Goal: Transaction & Acquisition: Purchase product/service

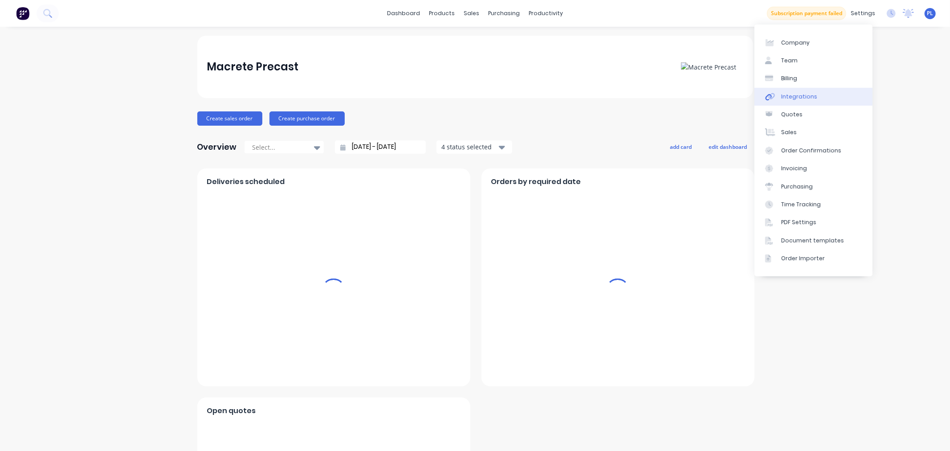
drag, startPoint x: 815, startPoint y: 98, endPoint x: 811, endPoint y: 97, distance: 4.5
click at [815, 98] on link "Integrations" at bounding box center [814, 97] width 118 height 18
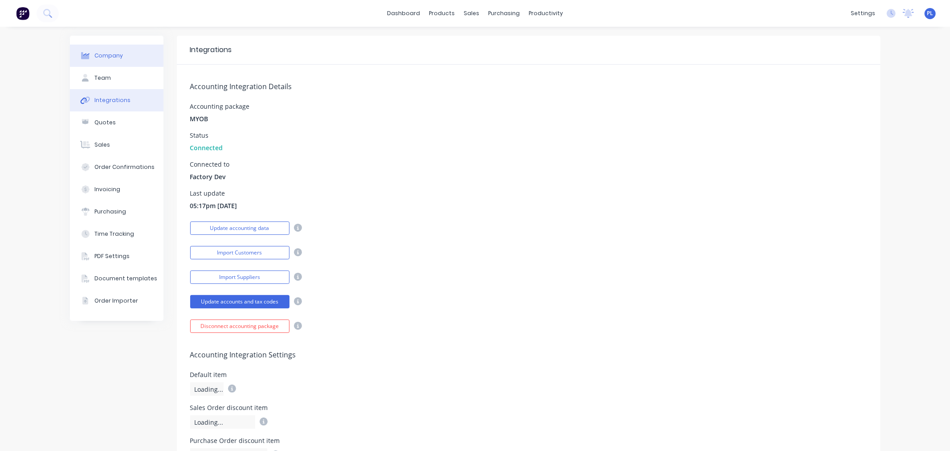
click at [113, 52] on div "Company" at bounding box center [108, 56] width 29 height 8
select select "AU"
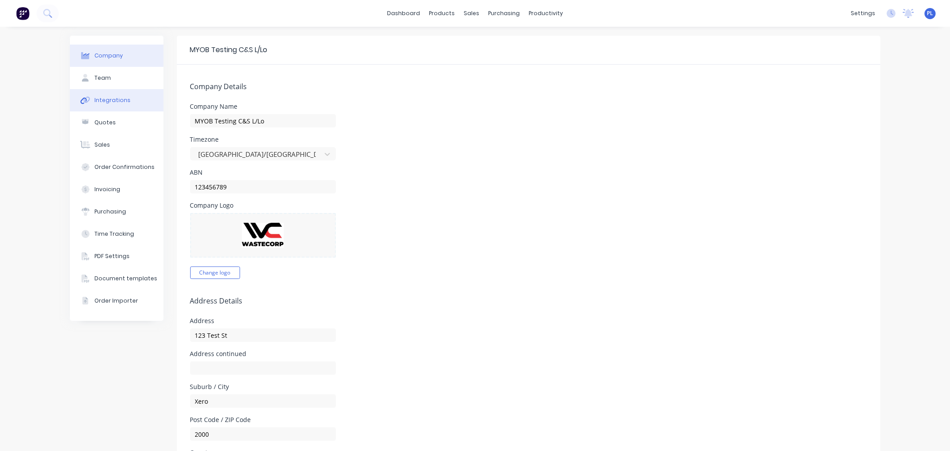
click at [106, 101] on div "Integrations" at bounding box center [112, 100] width 36 height 8
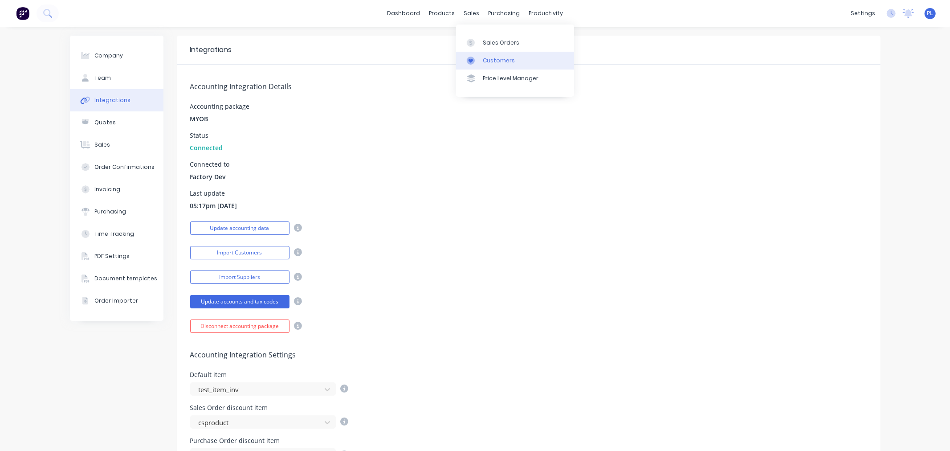
click at [494, 60] on div "Customers" at bounding box center [499, 61] width 32 height 8
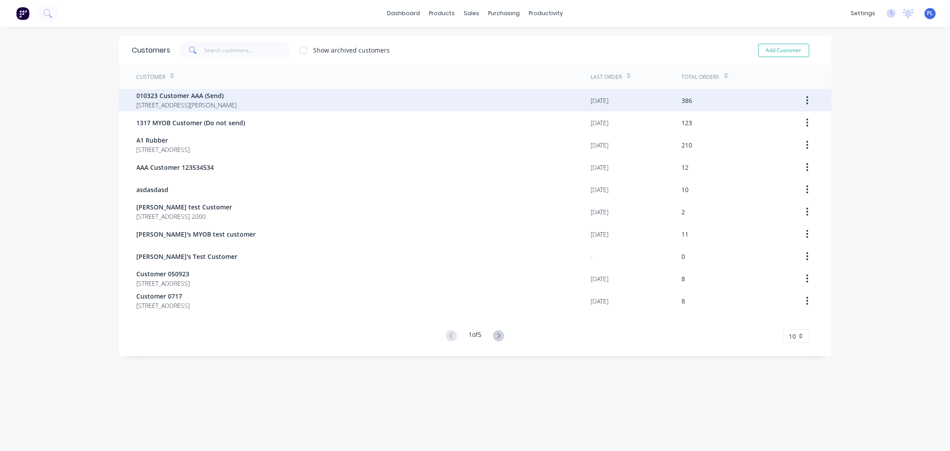
click at [380, 103] on div "010323 Customer AAA (Send) 40 Shirley St Clagirabaqqq Queensland Australia 4210" at bounding box center [364, 100] width 455 height 22
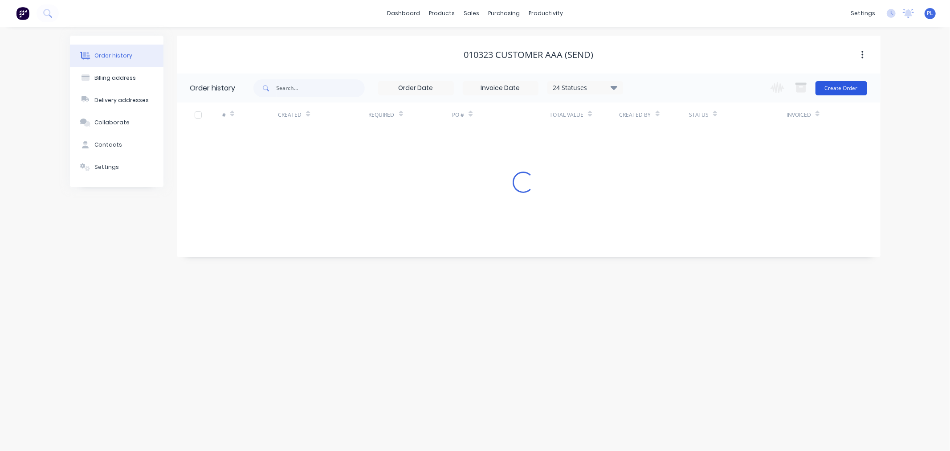
click at [842, 85] on button "Create Order" at bounding box center [842, 88] width 52 height 14
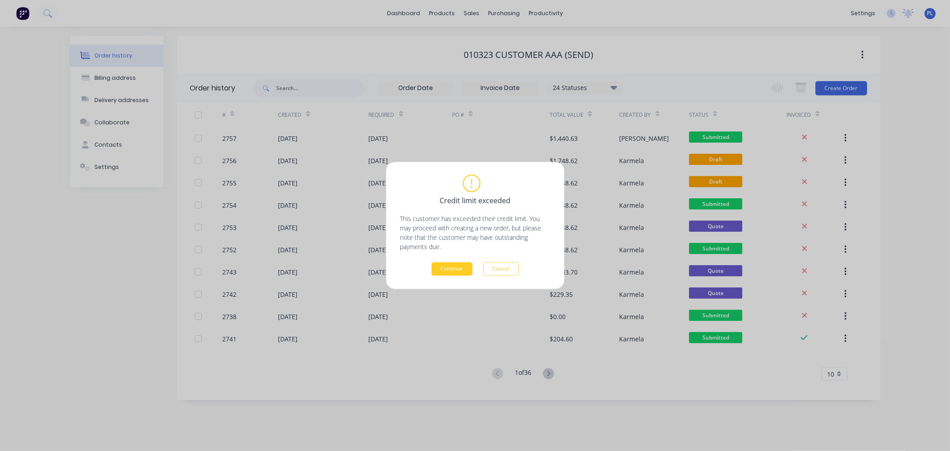
click at [464, 263] on button "Continue" at bounding box center [452, 268] width 41 height 13
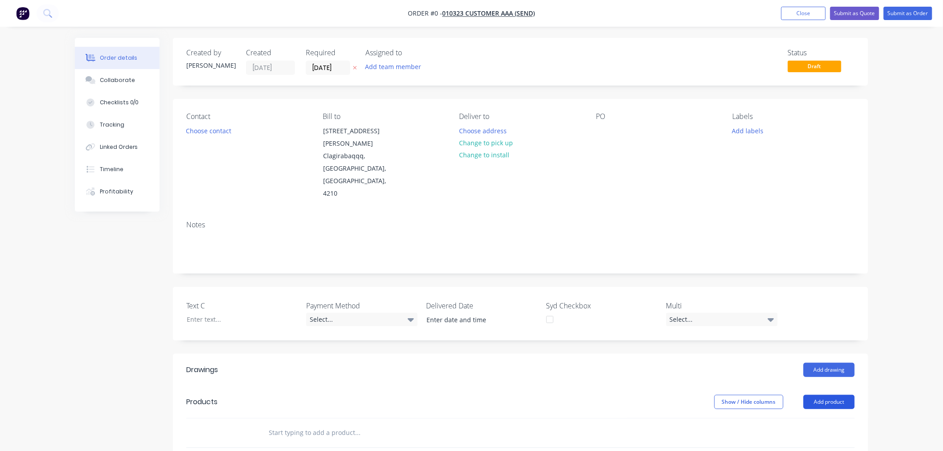
click at [829, 395] on button "Add product" at bounding box center [828, 402] width 51 height 14
click at [802, 436] on div "Basic product" at bounding box center [812, 442] width 69 height 13
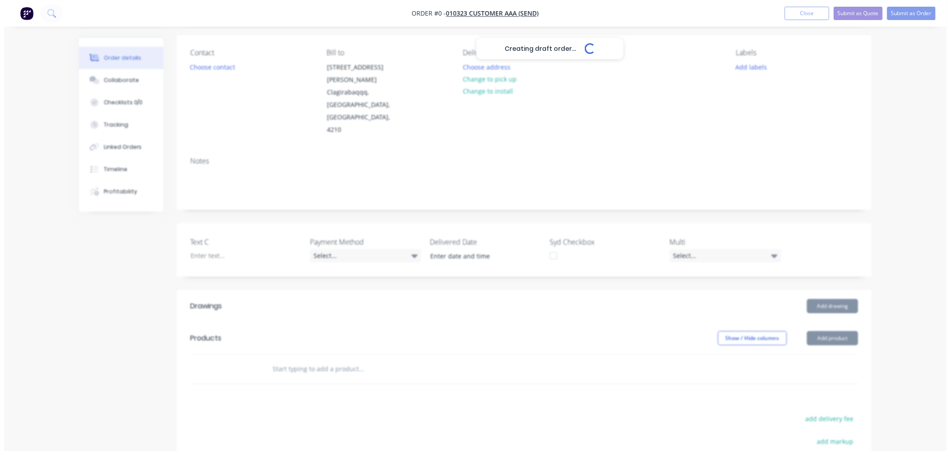
scroll to position [148, 0]
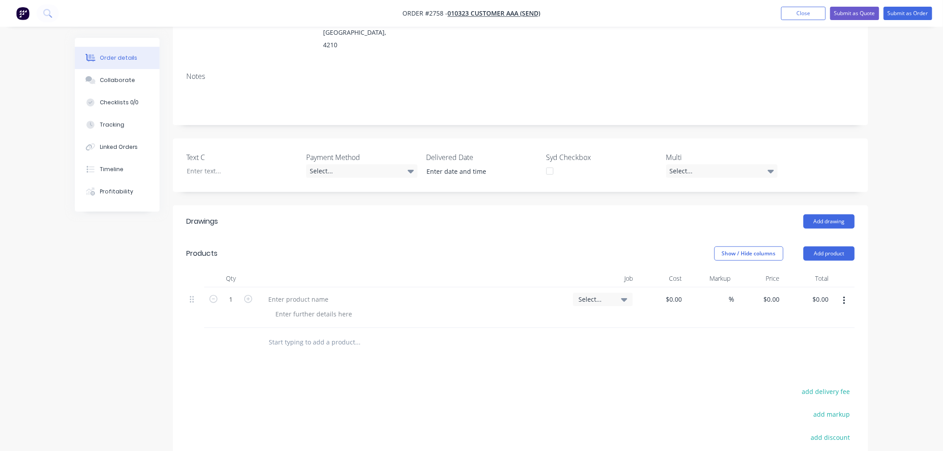
click at [784, 287] on div "$0.00 $0.00" at bounding box center [807, 307] width 49 height 41
click at [778, 293] on input "0" at bounding box center [773, 299] width 20 height 13
type input "$5.00"
click at [773, 408] on div "add markup" at bounding box center [798, 419] width 111 height 23
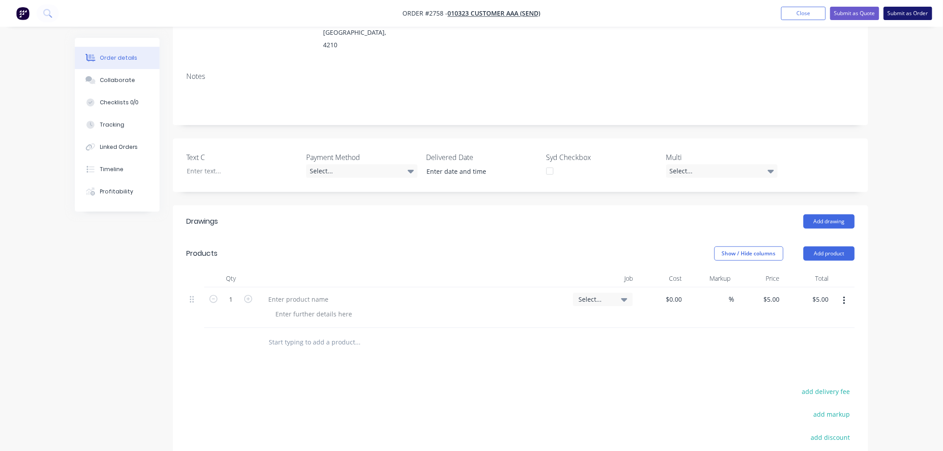
click at [904, 14] on button "Submit as Order" at bounding box center [908, 13] width 49 height 13
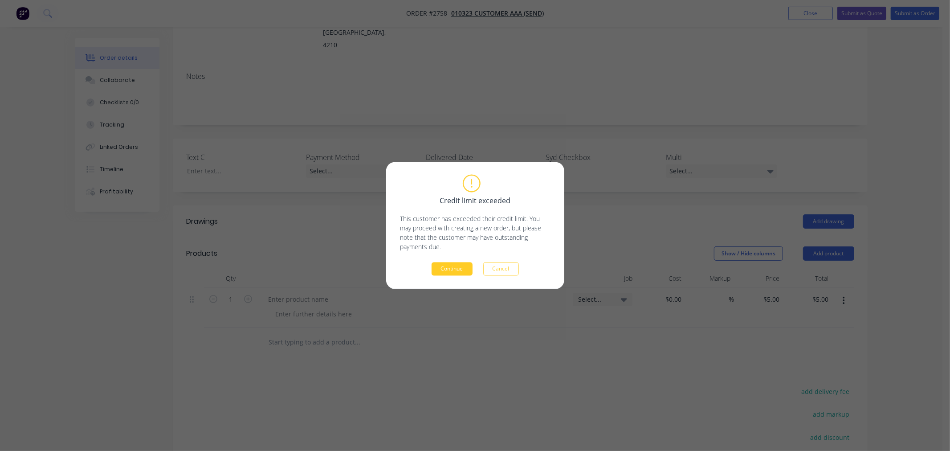
click at [444, 271] on button "Continue" at bounding box center [452, 268] width 41 height 13
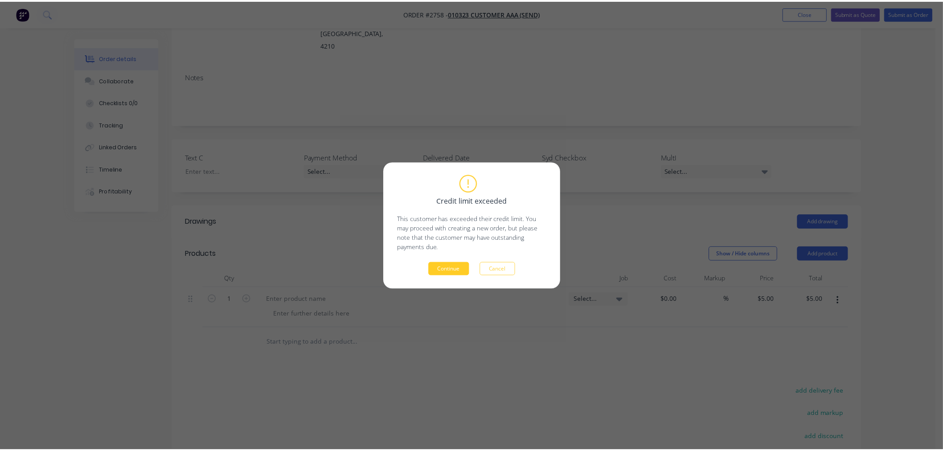
scroll to position [97, 0]
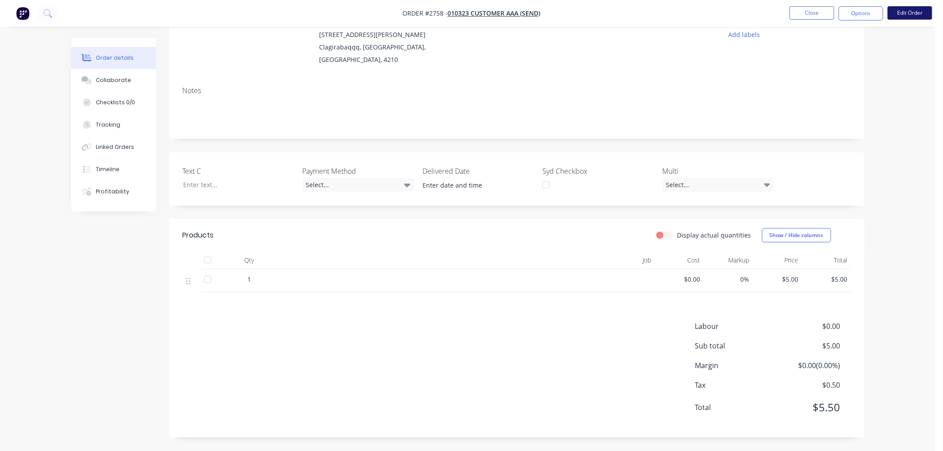
click at [913, 16] on button "Edit Order" at bounding box center [910, 12] width 45 height 13
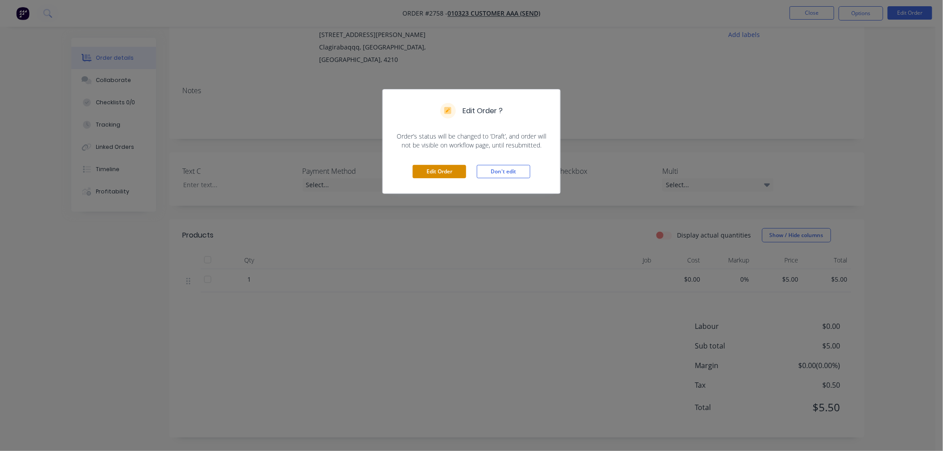
click at [451, 170] on button "Edit Order" at bounding box center [439, 171] width 53 height 13
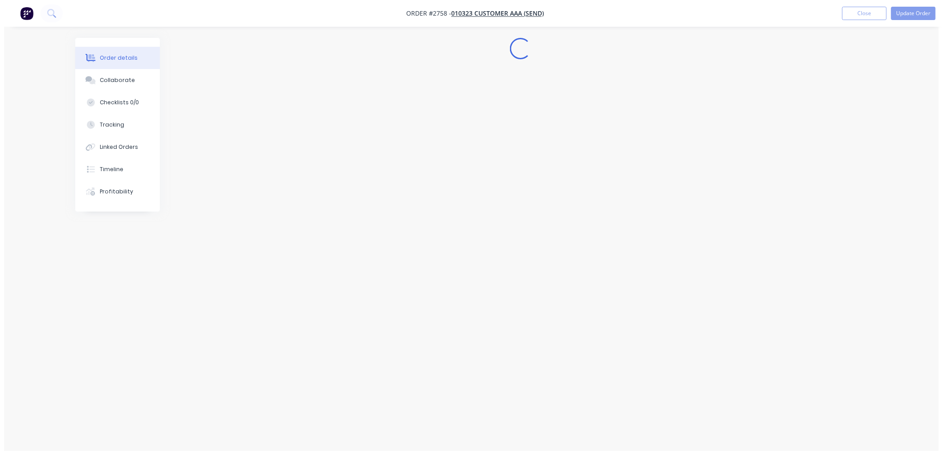
scroll to position [0, 0]
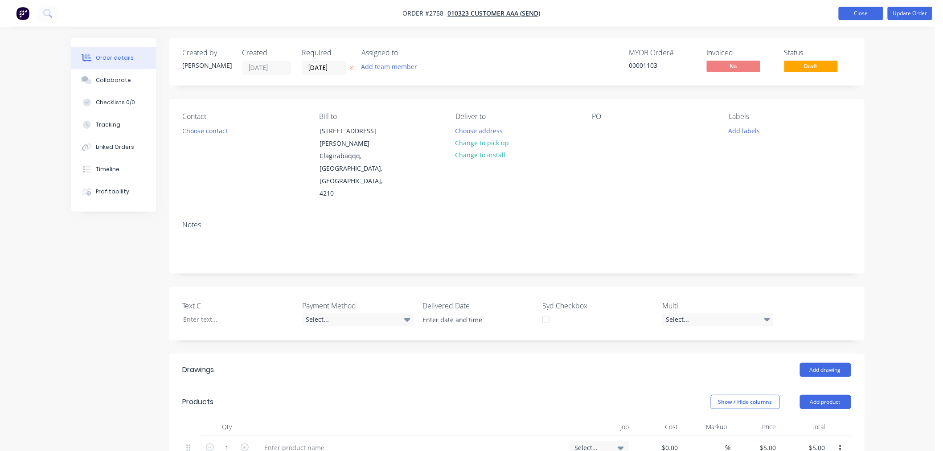
click at [854, 7] on button "Close" at bounding box center [861, 13] width 45 height 13
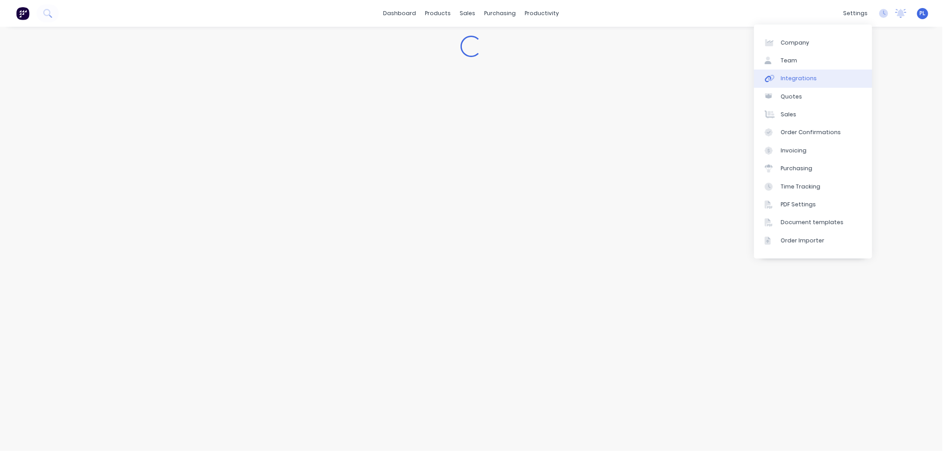
click at [792, 75] on div "Integrations" at bounding box center [799, 78] width 36 height 8
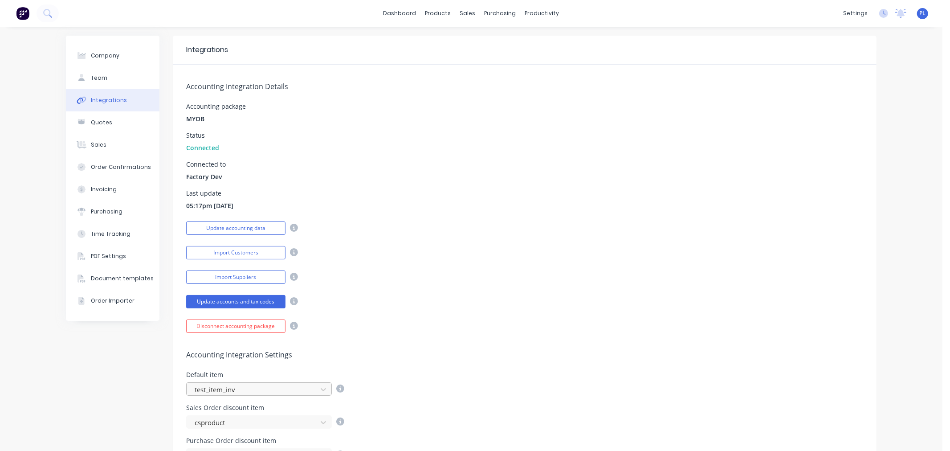
click at [238, 391] on div at bounding box center [253, 389] width 119 height 11
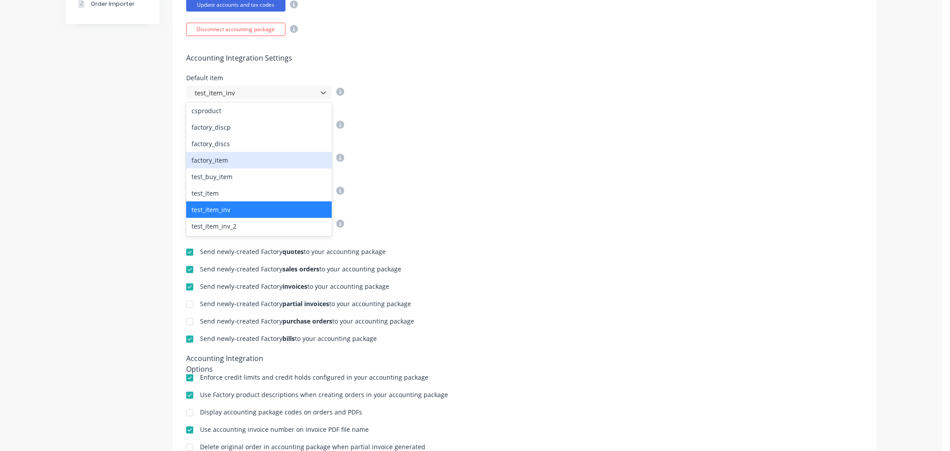
scroll to position [34, 0]
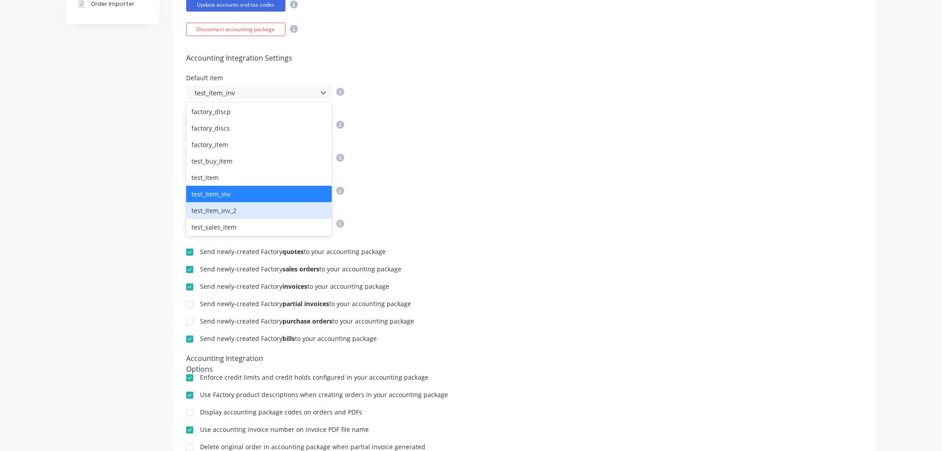
click at [249, 206] on div "test_item_inv_2" at bounding box center [259, 210] width 146 height 16
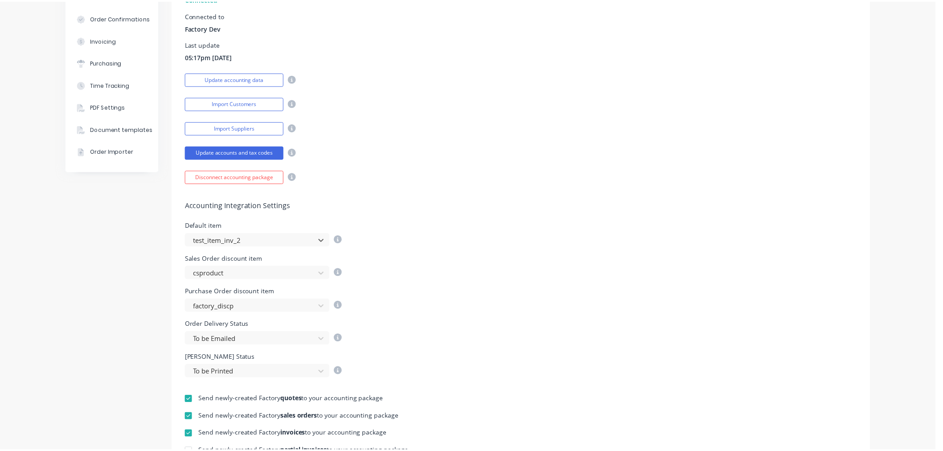
scroll to position [0, 0]
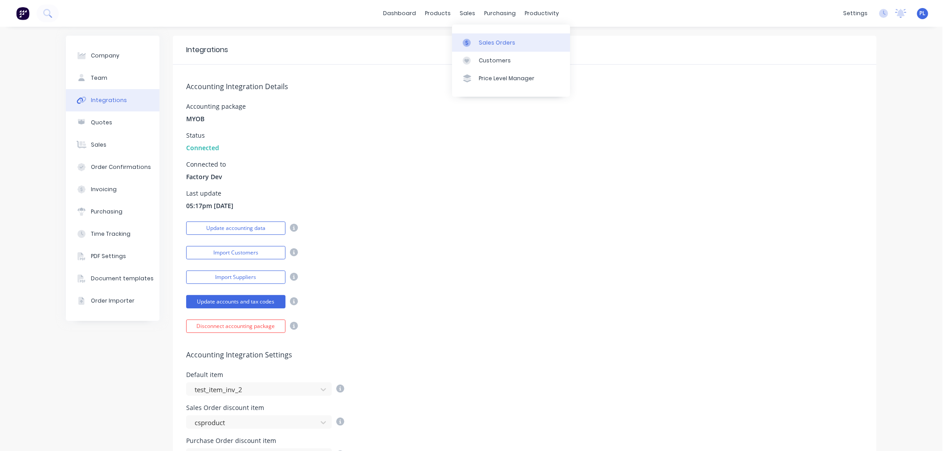
click at [486, 43] on div "Sales Orders" at bounding box center [497, 43] width 37 height 8
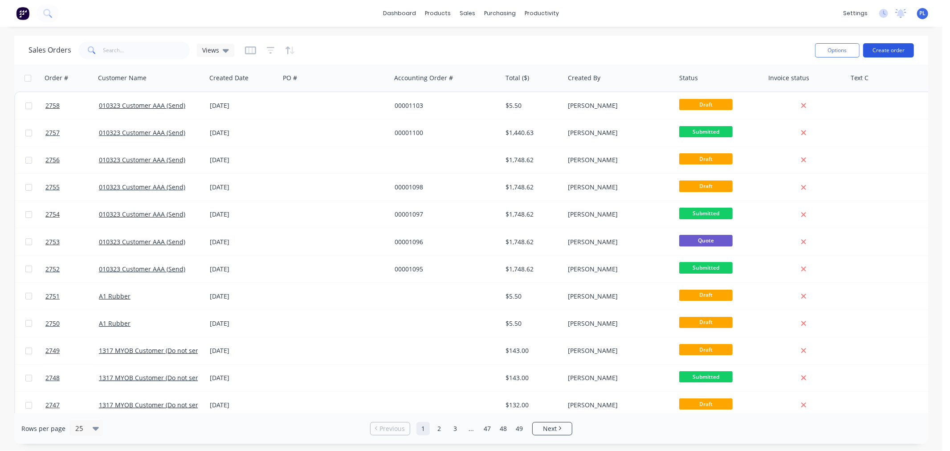
click at [872, 49] on button "Create order" at bounding box center [889, 50] width 51 height 14
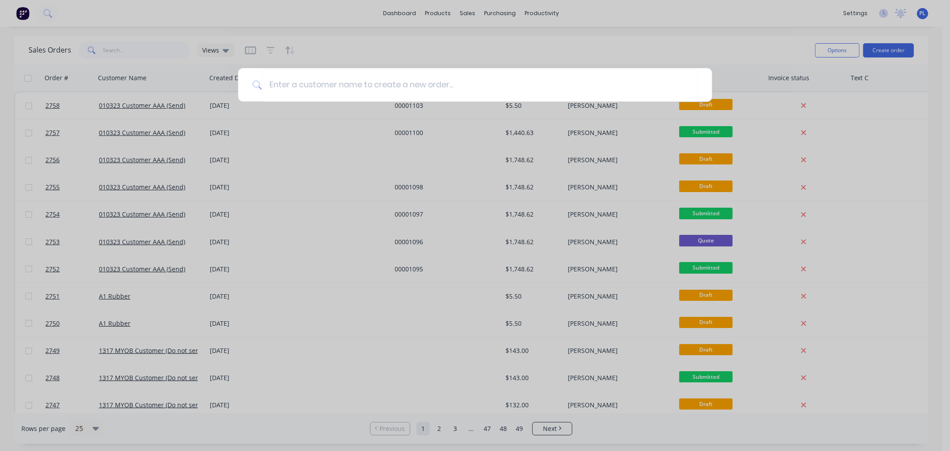
click at [377, 141] on div at bounding box center [475, 225] width 950 height 451
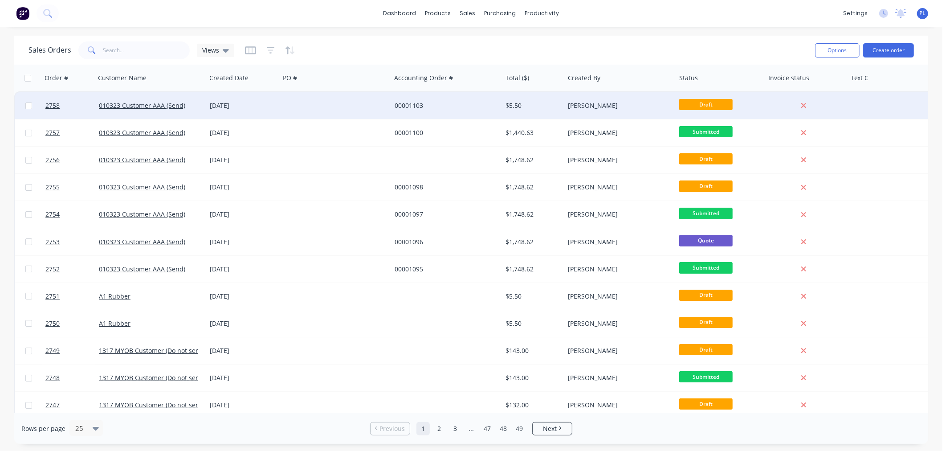
click at [297, 108] on div at bounding box center [335, 105] width 111 height 27
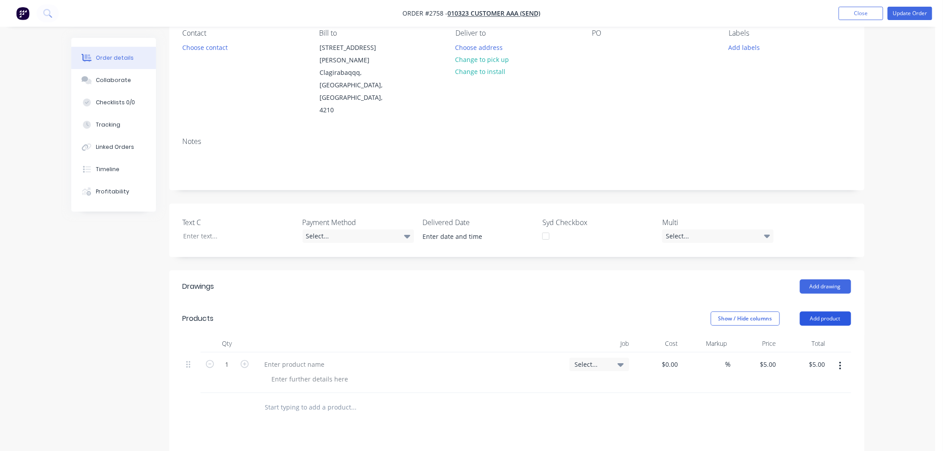
scroll to position [99, 0]
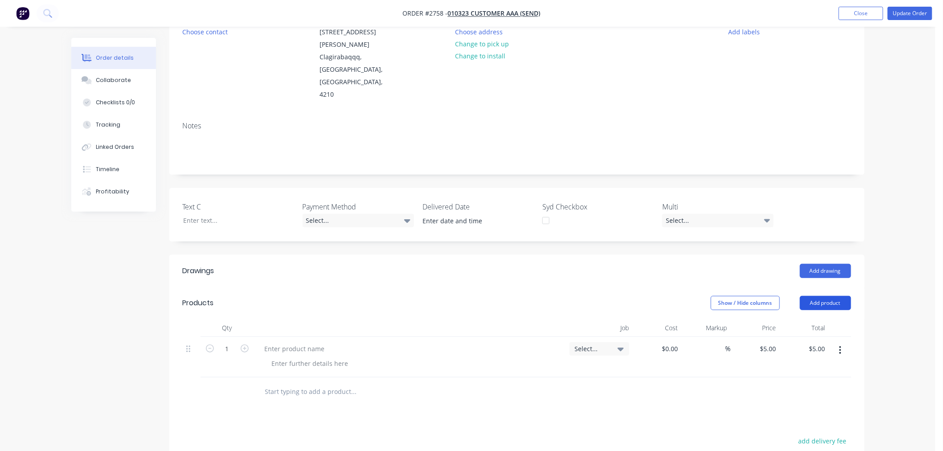
click at [829, 296] on button "Add product" at bounding box center [825, 303] width 51 height 14
click at [794, 337] on div "Basic product" at bounding box center [808, 343] width 69 height 13
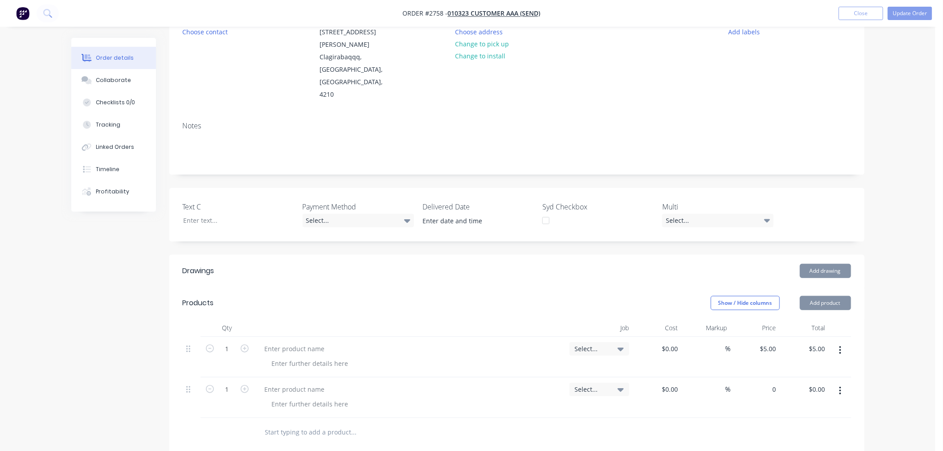
click at [761, 377] on div "0 $0.00" at bounding box center [755, 397] width 49 height 41
type input "$3.00"
drag, startPoint x: 781, startPoint y: 388, endPoint x: 863, endPoint y: 150, distance: 251.8
click at [781, 385] on div "$3.00 $3.00" at bounding box center [804, 397] width 49 height 41
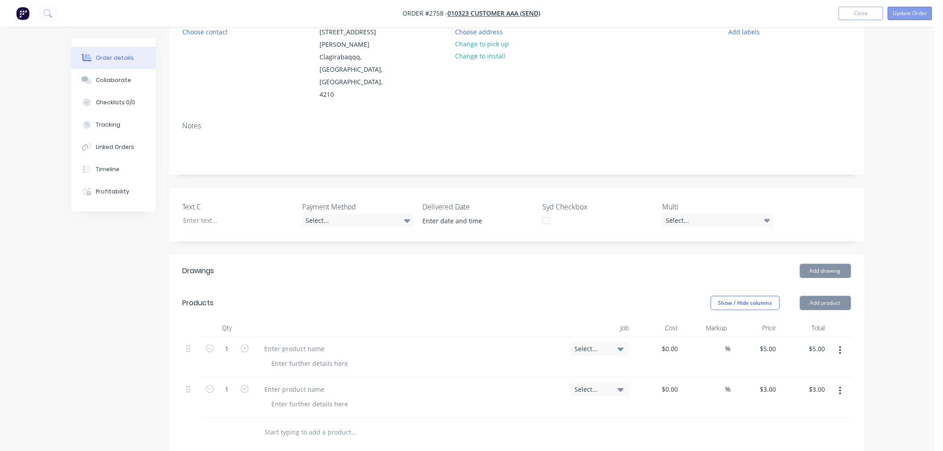
click at [903, 14] on button "Update Order" at bounding box center [910, 13] width 45 height 13
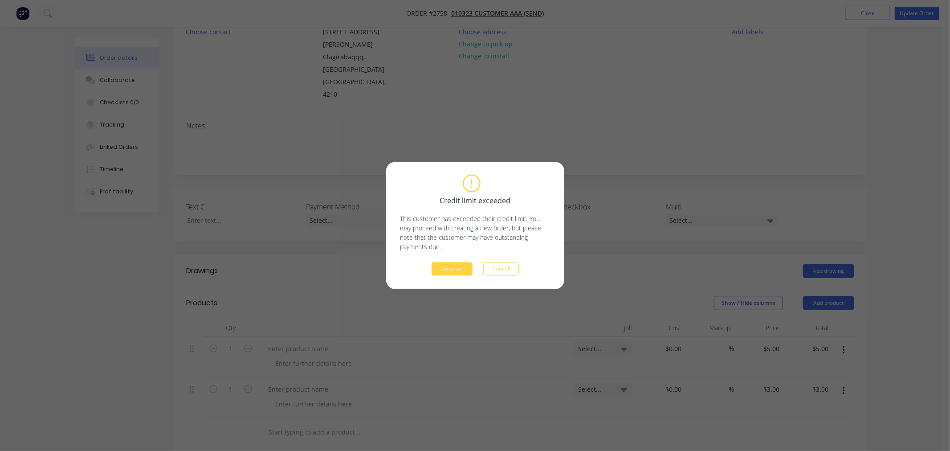
click at [456, 278] on div "Credit limit exceeded This customer has exceeded their credit limit. You may pr…" at bounding box center [475, 225] width 178 height 127
click at [451, 274] on div "Credit limit exceeded This customer has exceeded their credit limit. You may pr…" at bounding box center [475, 225] width 178 height 127
click at [451, 272] on button "Continue" at bounding box center [452, 268] width 41 height 13
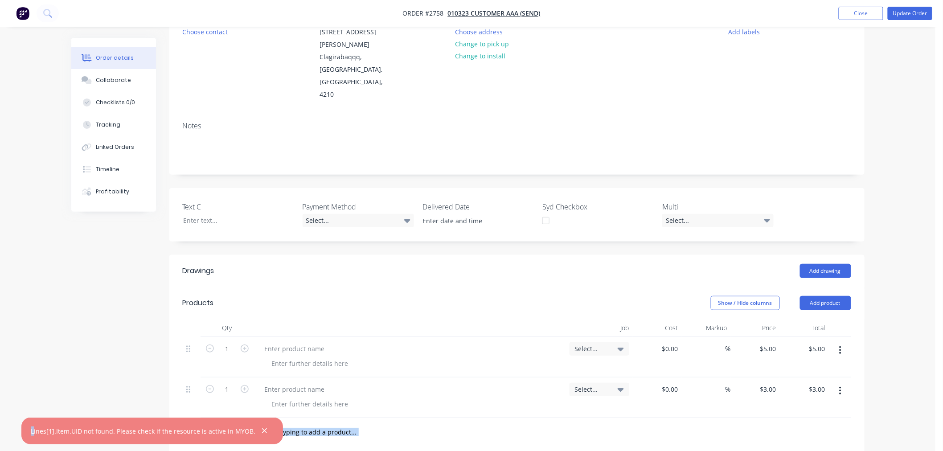
drag, startPoint x: 33, startPoint y: 429, endPoint x: 332, endPoint y: 417, distance: 298.4
click at [332, 417] on div "Order details Collaborate Checklists 0/0 Tracking Linked Orders Timeline Profit…" at bounding box center [467, 287] width 935 height 773
click at [56, 429] on div "Lines[1].Item.UID not found. Please check if the resource is active in MYOB." at bounding box center [143, 430] width 225 height 9
click at [32, 429] on div "Lines[1].Item.UID not found. Please check if the resource is active in MYOB." at bounding box center [143, 430] width 225 height 9
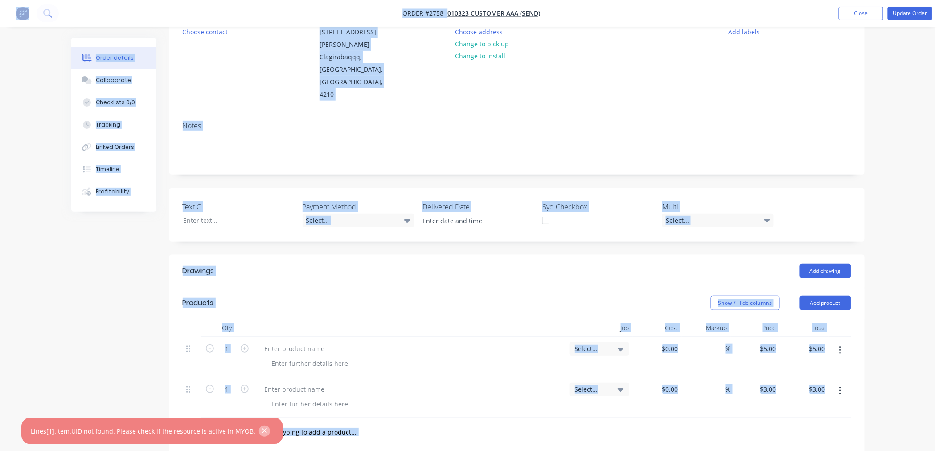
drag, startPoint x: 28, startPoint y: 428, endPoint x: 251, endPoint y: 430, distance: 223.3
click at [251, 430] on div "Lines[1].Item.UID not found. Please check if the resource is active in MYOB." at bounding box center [152, 431] width 262 height 27
copy div "Lines[1].Item.UID not found. Please check if the resource is active in MYOB"
click at [262, 431] on icon "button" at bounding box center [264, 431] width 5 height 5
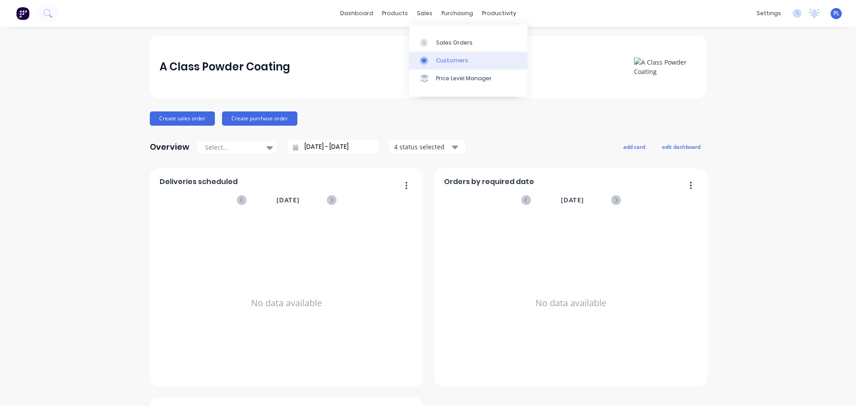
click at [448, 65] on link "Customers" at bounding box center [468, 61] width 118 height 18
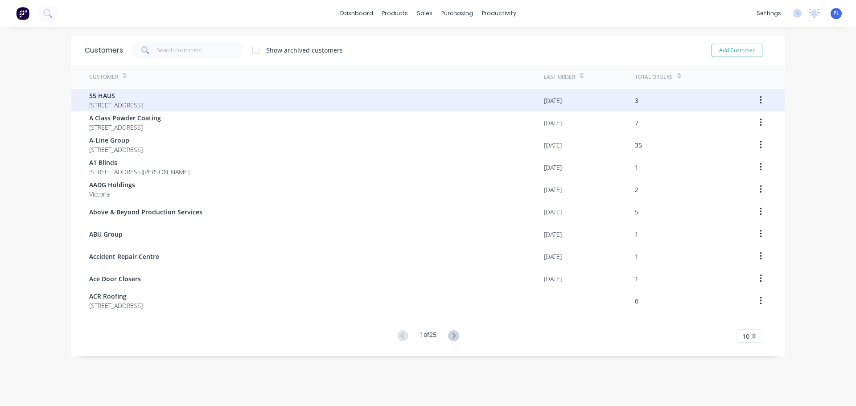
click at [143, 100] on span "270 Huntingdale road Huntingdale Victoria 3166" at bounding box center [115, 104] width 53 height 9
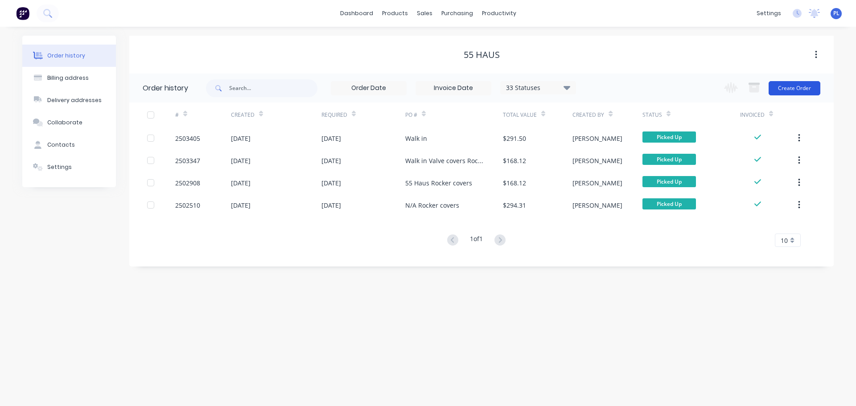
click at [795, 88] on button "Create Order" at bounding box center [794, 88] width 52 height 14
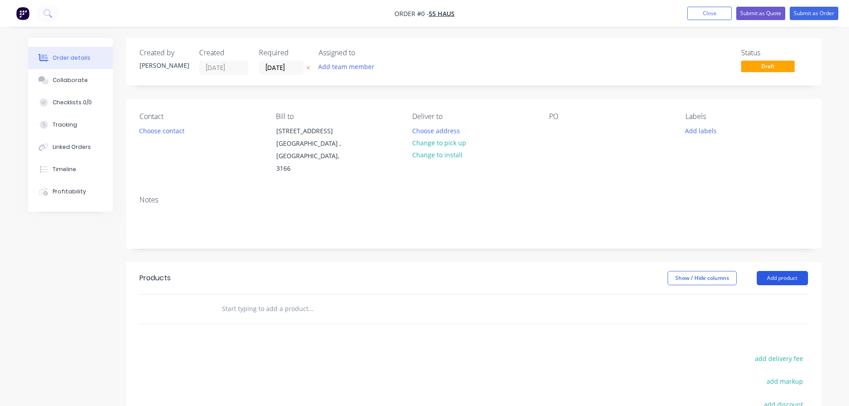
click at [774, 271] on button "Add product" at bounding box center [782, 278] width 51 height 14
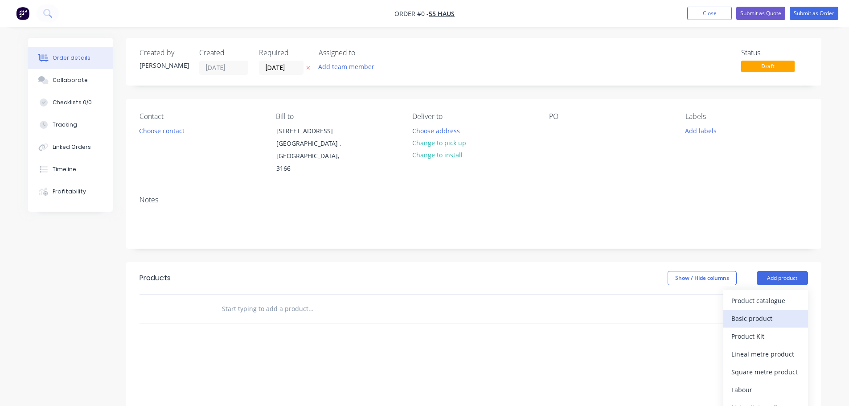
click at [761, 312] on div "Basic product" at bounding box center [765, 318] width 69 height 13
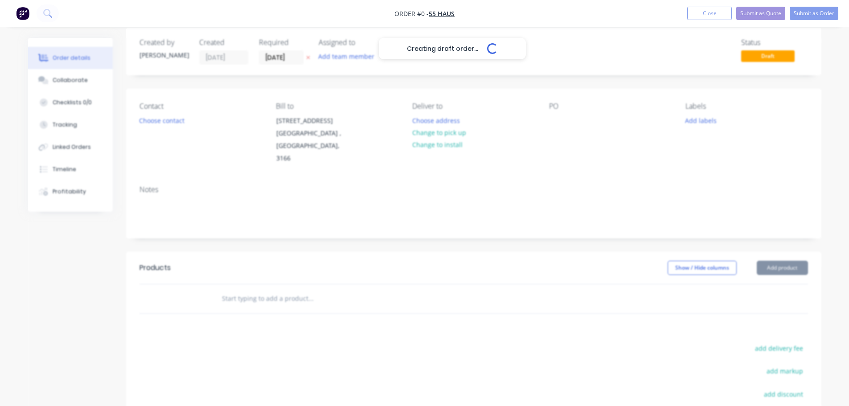
scroll to position [45, 0]
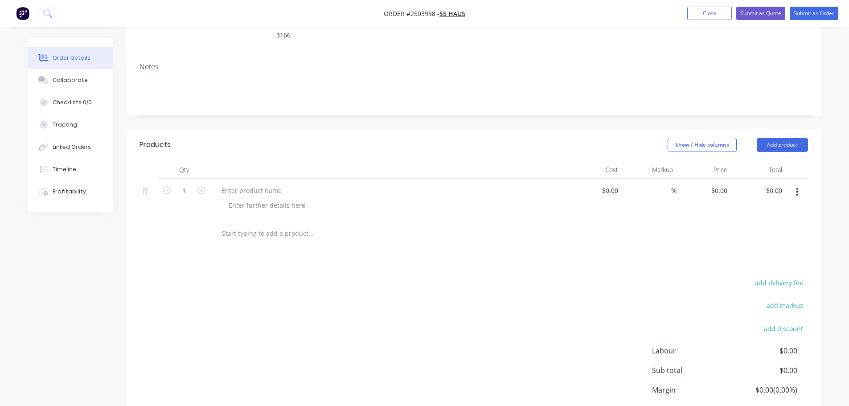
scroll to position [134, 0]
click at [779, 137] on button "Add product" at bounding box center [782, 144] width 51 height 14
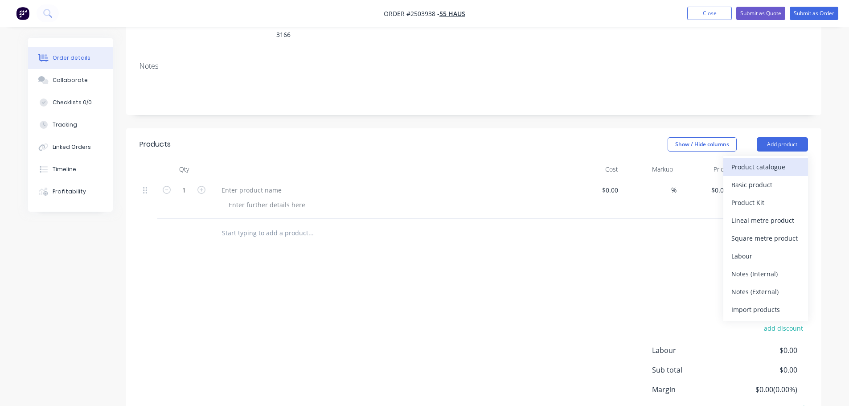
click at [769, 160] on div "Product catalogue" at bounding box center [765, 166] width 69 height 13
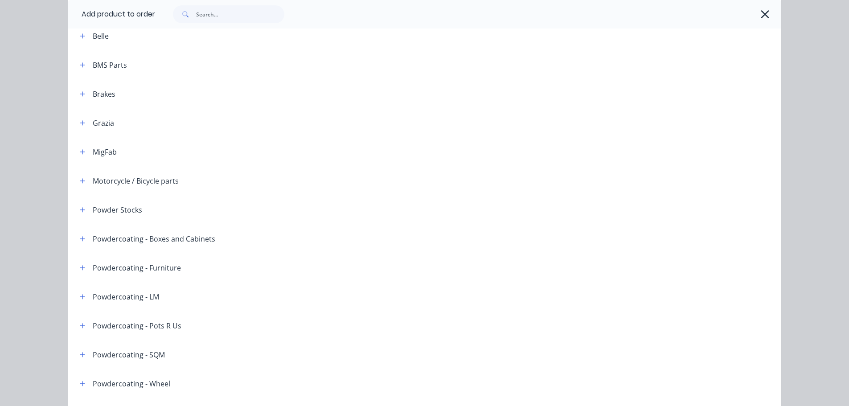
scroll to position [0, 0]
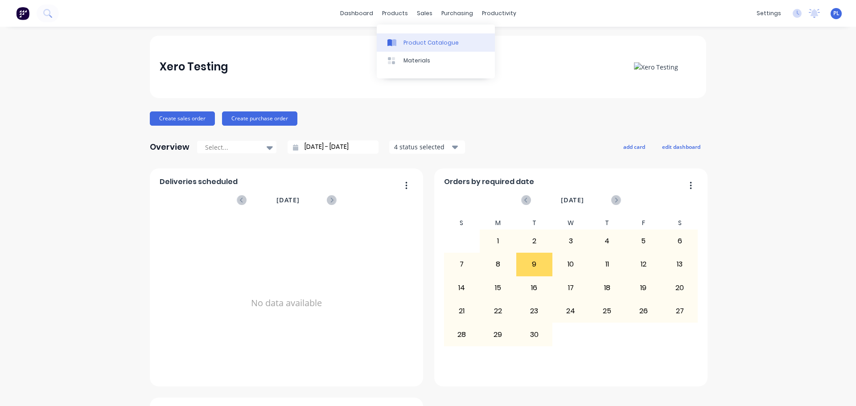
click at [426, 44] on div "Product Catalogue" at bounding box center [430, 43] width 55 height 8
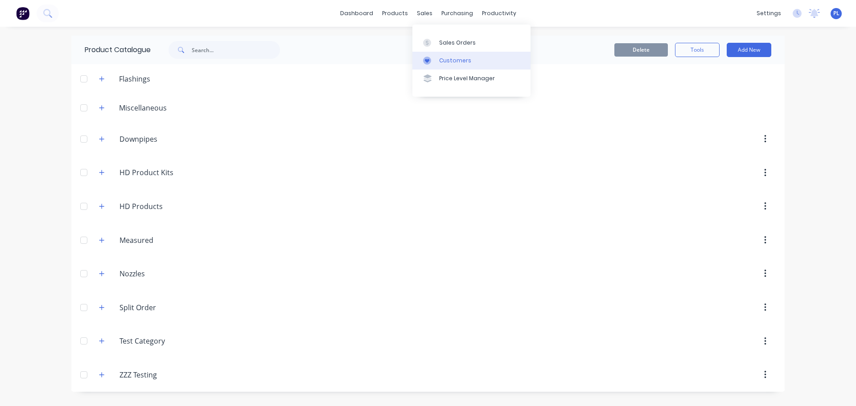
click at [442, 61] on div "Customers" at bounding box center [455, 61] width 32 height 8
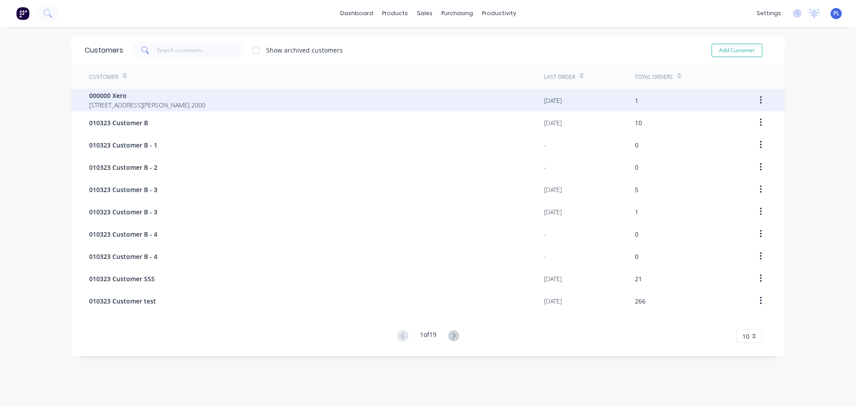
click at [128, 99] on span "000000 Xero" at bounding box center [147, 95] width 116 height 9
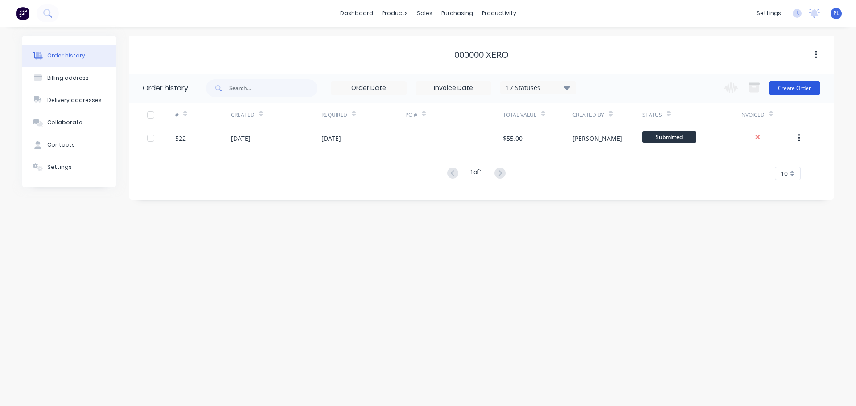
click at [786, 88] on button "Create Order" at bounding box center [794, 88] width 52 height 14
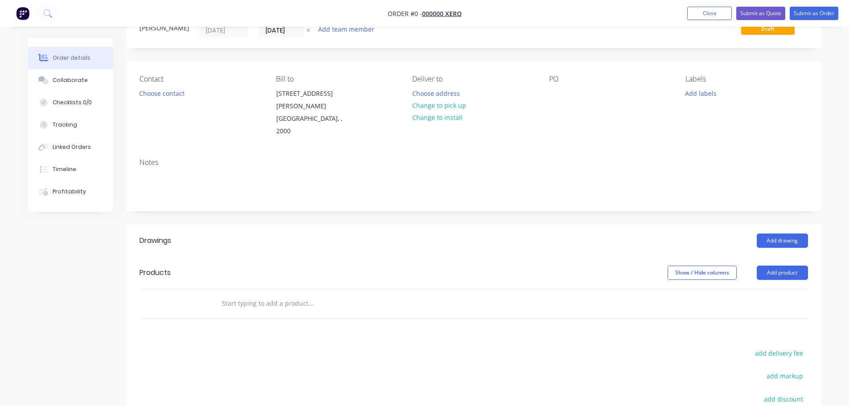
scroll to position [89, 0]
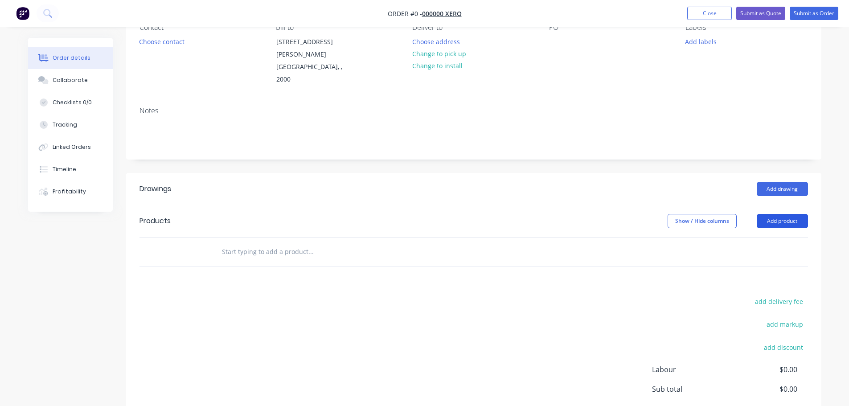
click at [768, 214] on button "Add product" at bounding box center [782, 221] width 51 height 14
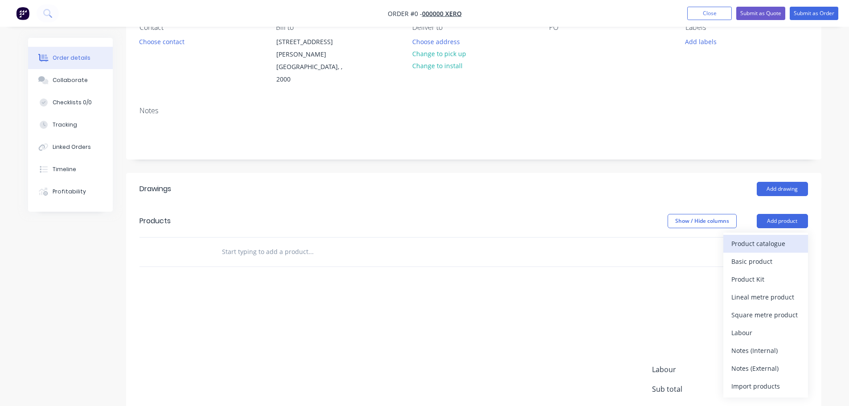
click at [752, 237] on div "Product catalogue" at bounding box center [765, 243] width 69 height 13
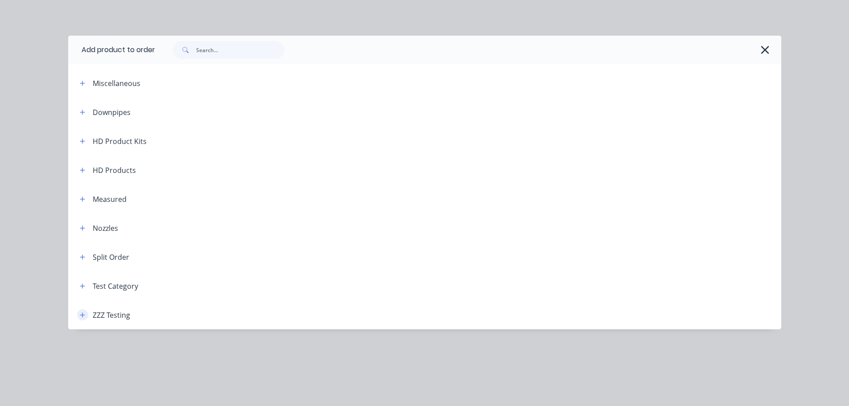
drag, startPoint x: 86, startPoint y: 316, endPoint x: 90, endPoint y: 309, distance: 8.8
click at [85, 315] on button "button" at bounding box center [82, 314] width 11 height 11
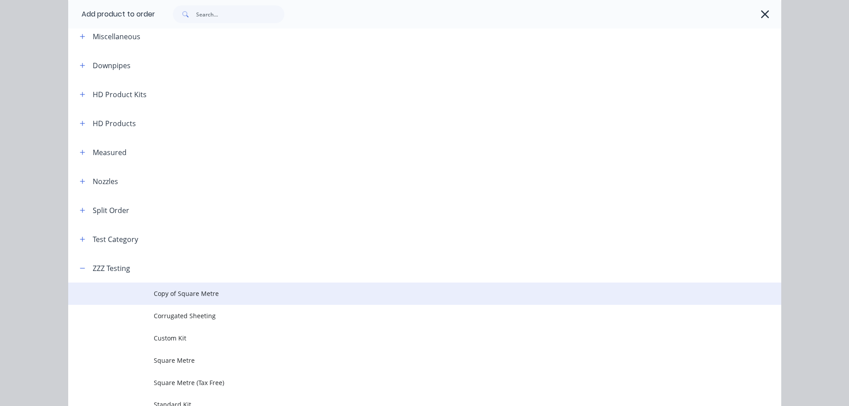
scroll to position [96, 0]
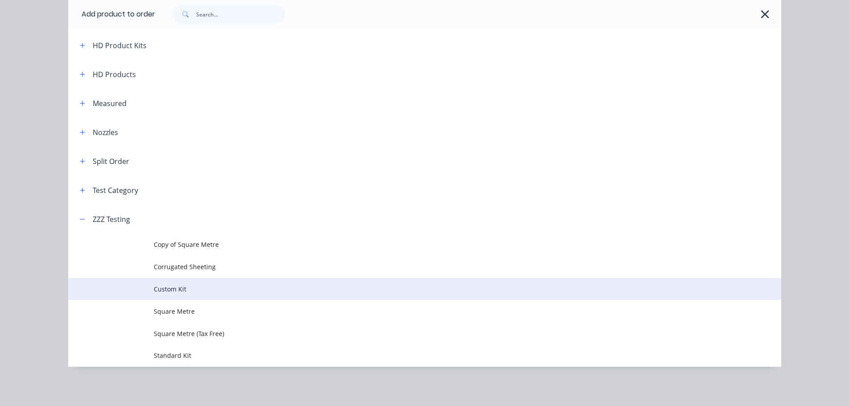
click at [136, 285] on td at bounding box center [111, 289] width 86 height 22
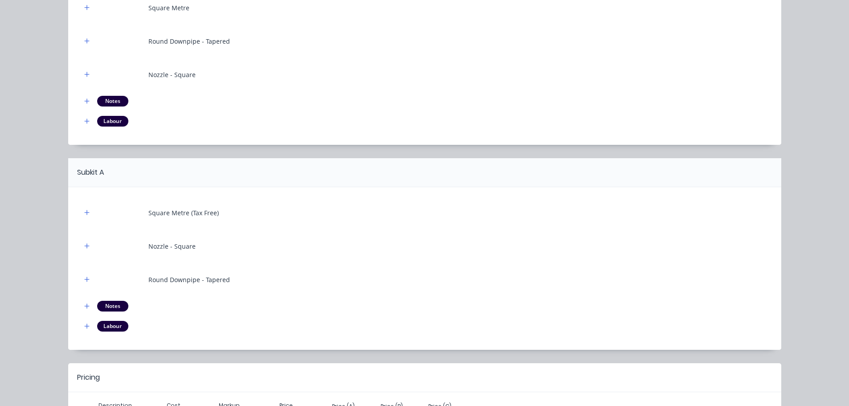
scroll to position [217, 0]
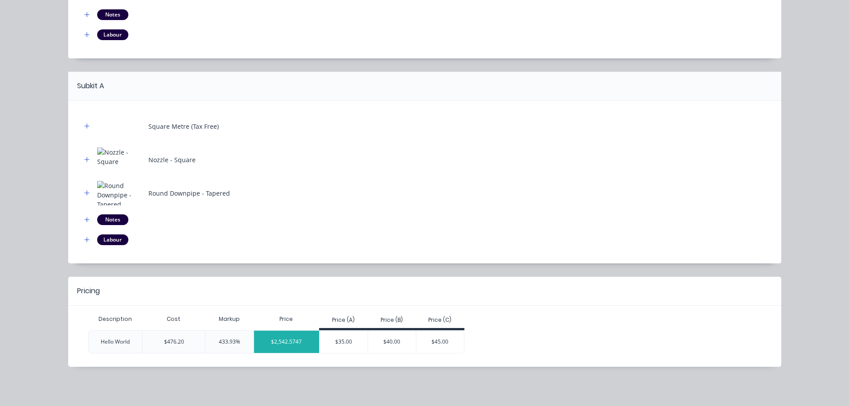
click at [283, 348] on div "$2,542.5747" at bounding box center [287, 342] width 66 height 22
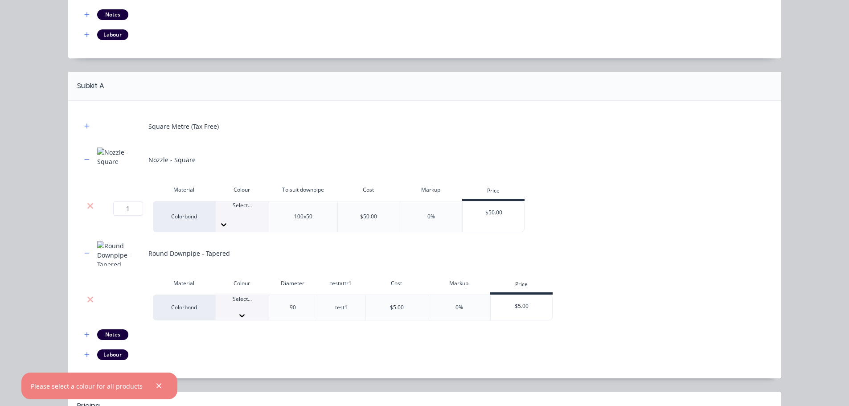
click at [237, 303] on div at bounding box center [242, 307] width 53 height 8
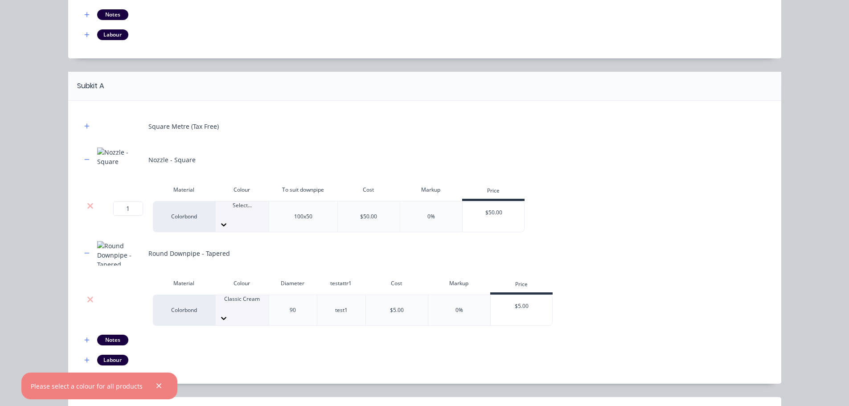
click at [227, 221] on div "Select..." at bounding box center [242, 216] width 53 height 30
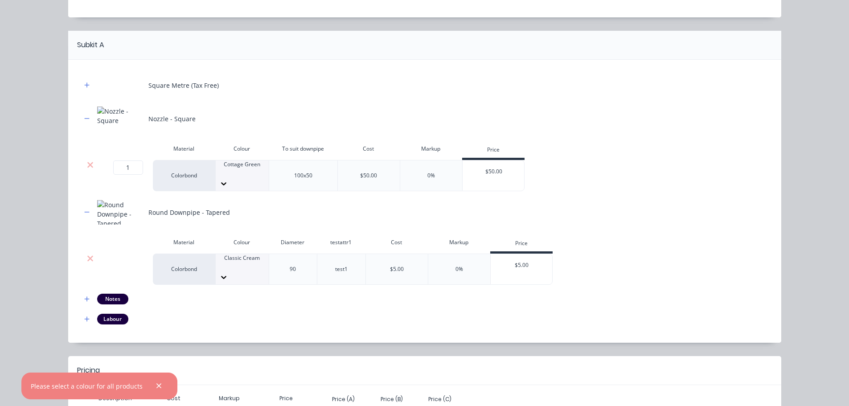
scroll to position [321, 0]
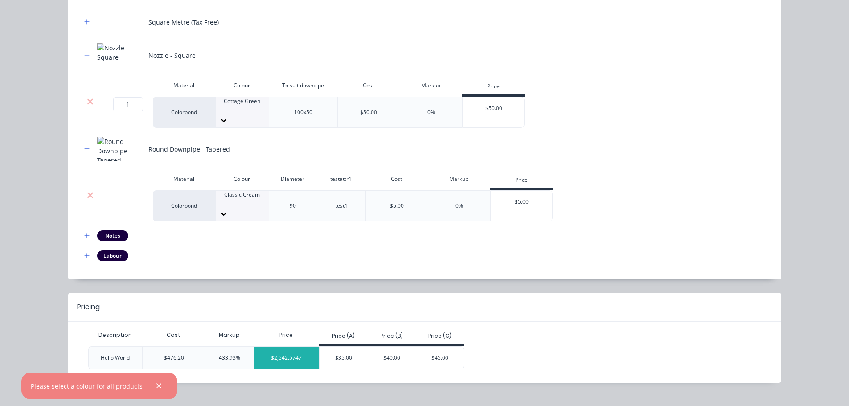
drag, startPoint x: 292, startPoint y: 360, endPoint x: 286, endPoint y: 349, distance: 12.0
click at [288, 353] on div "Pricing Description Cost Markup Price Price (A) Price (B) Price (C) Hello World…" at bounding box center [424, 338] width 713 height 90
click at [292, 347] on div "$2,542.5747" at bounding box center [287, 358] width 66 height 22
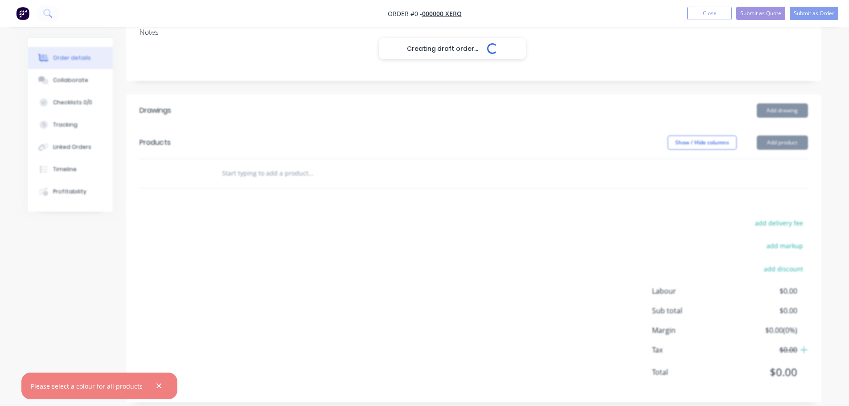
scroll to position [155, 0]
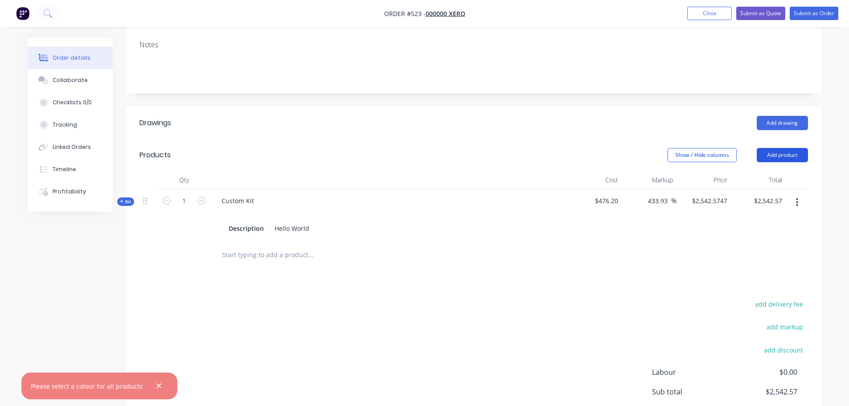
click at [780, 148] on button "Add product" at bounding box center [782, 155] width 51 height 14
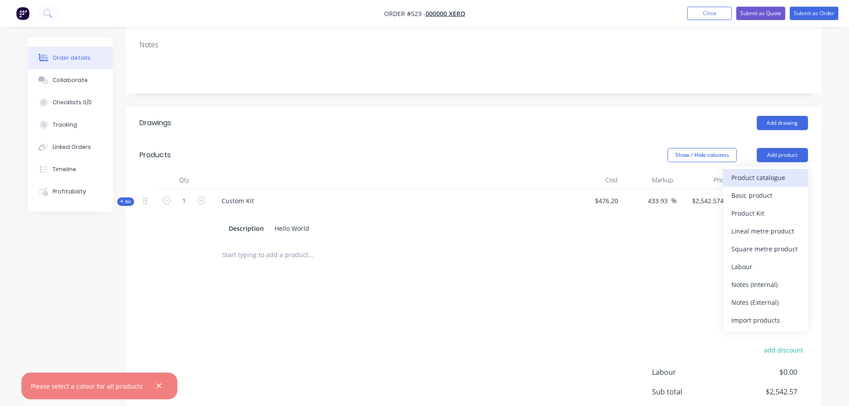
click at [759, 169] on button "Product catalogue" at bounding box center [765, 178] width 85 height 18
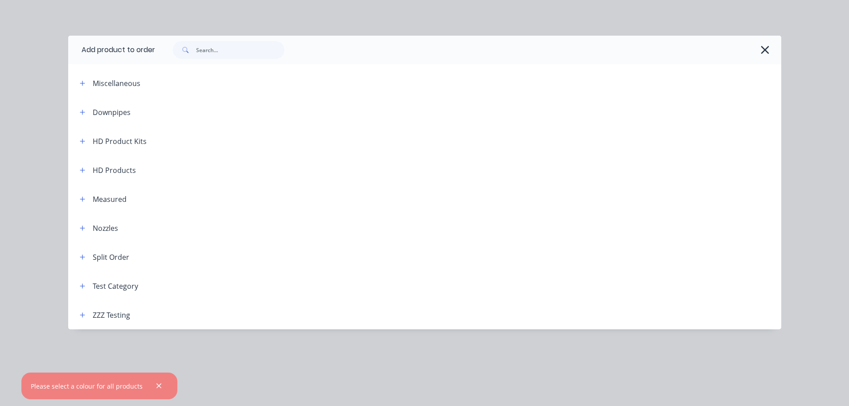
click at [81, 307] on header "ZZZ Testing" at bounding box center [424, 314] width 713 height 29
click at [88, 315] on div "ZZZ Testing" at bounding box center [101, 314] width 57 height 11
click at [86, 313] on button "button" at bounding box center [82, 314] width 11 height 11
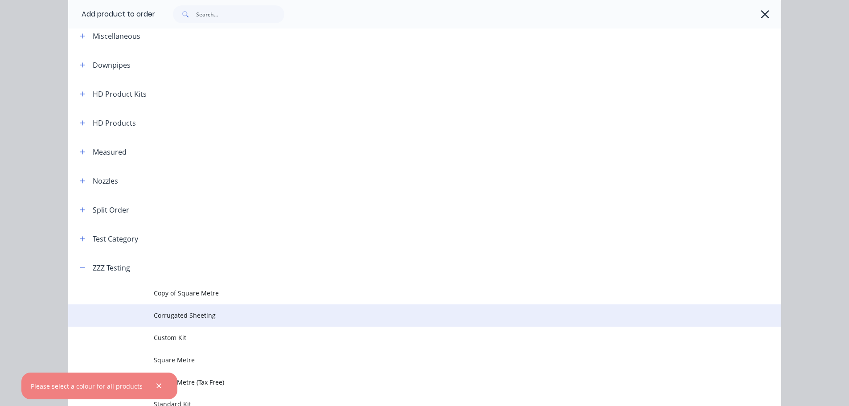
scroll to position [96, 0]
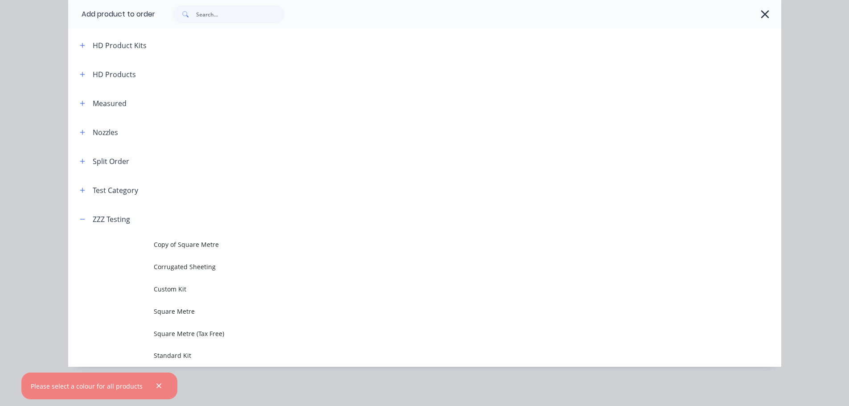
drag, startPoint x: 168, startPoint y: 356, endPoint x: 167, endPoint y: 352, distance: 4.8
click at [167, 355] on span "Standard Kit" at bounding box center [405, 355] width 502 height 9
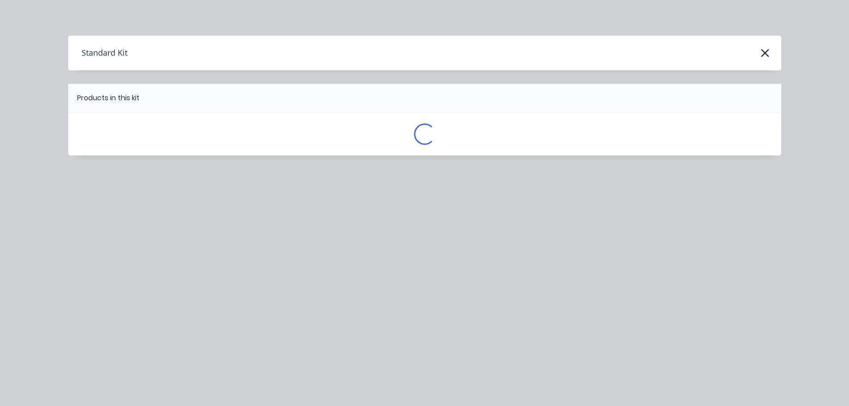
scroll to position [0, 0]
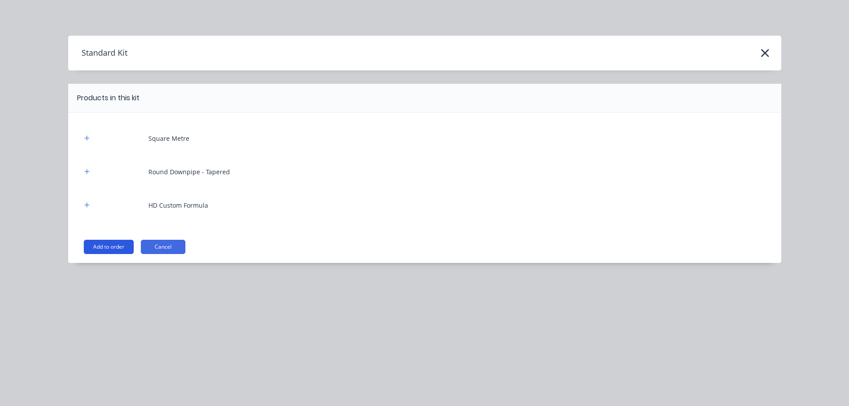
click at [86, 250] on button "Add to order" at bounding box center [109, 247] width 50 height 14
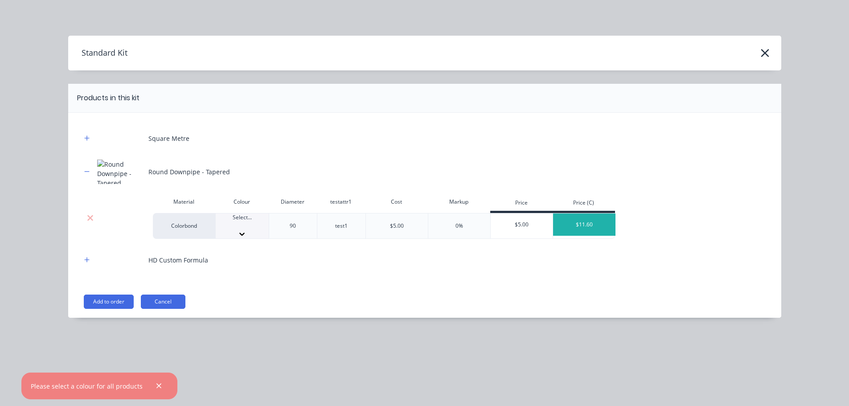
click at [227, 227] on div at bounding box center [242, 225] width 53 height 8
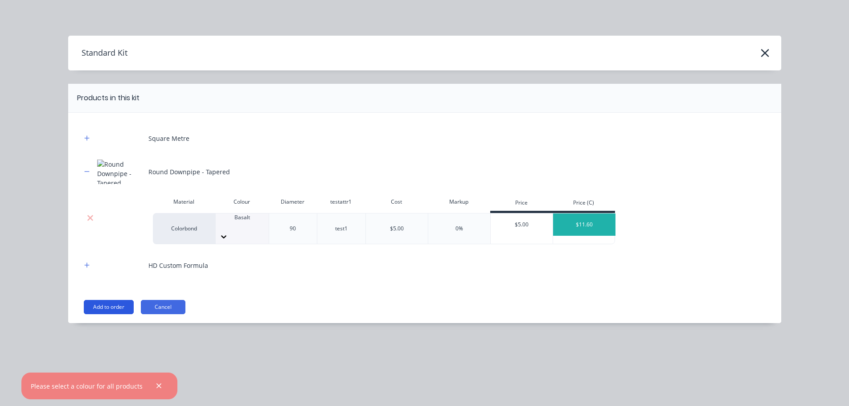
click at [90, 300] on button "Add to order" at bounding box center [109, 307] width 50 height 14
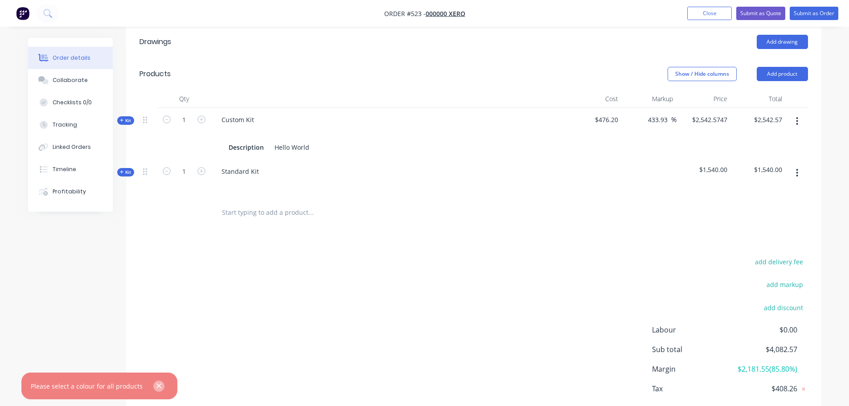
click at [159, 388] on icon "button" at bounding box center [159, 386] width 6 height 8
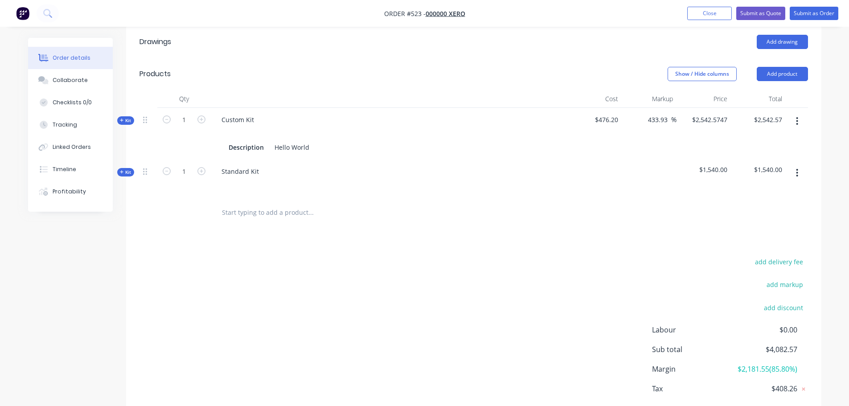
click at [130, 169] on span "Kit" at bounding box center [126, 172] width 12 height 7
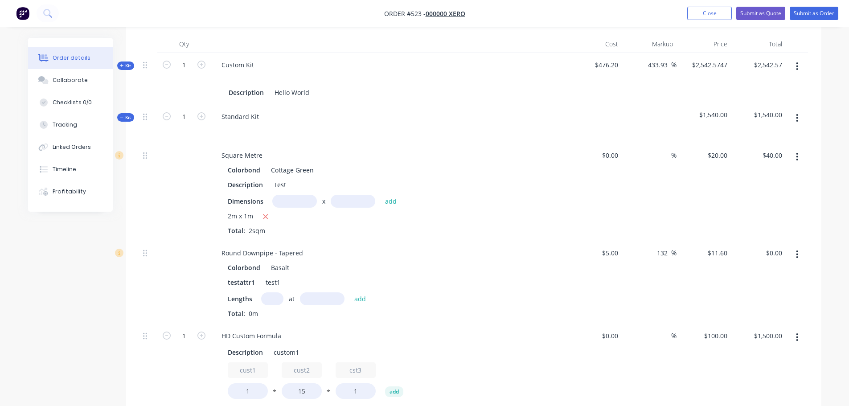
scroll to position [147, 0]
